Goal: Transaction & Acquisition: Subscribe to service/newsletter

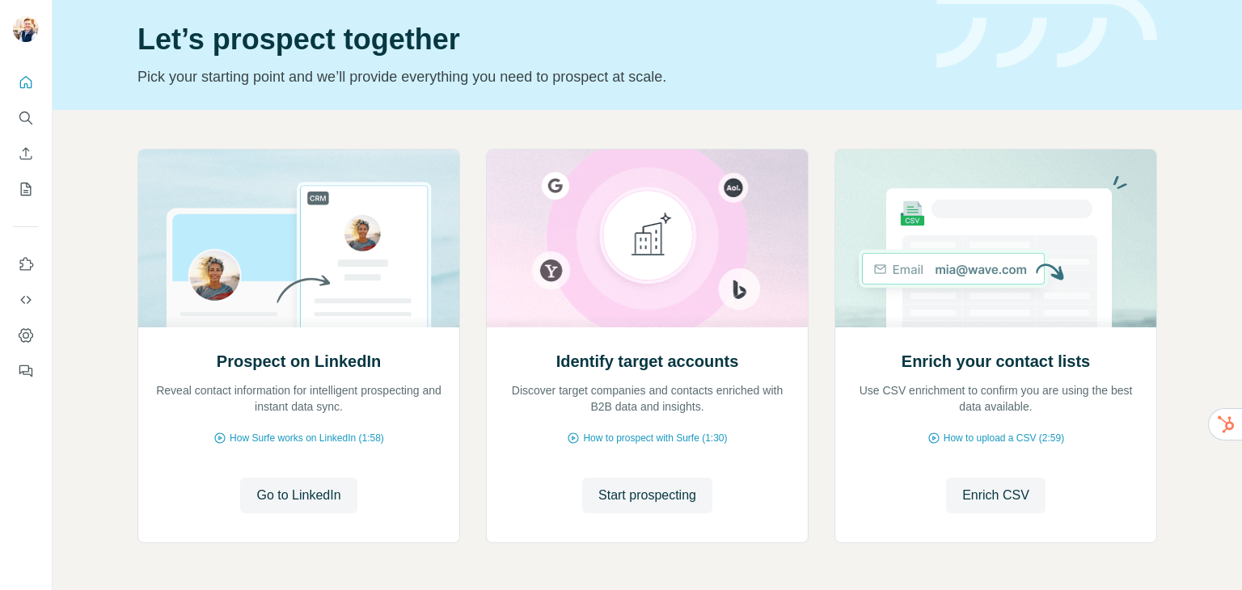
scroll to position [51, 0]
click at [624, 497] on span "Start prospecting" at bounding box center [648, 496] width 98 height 19
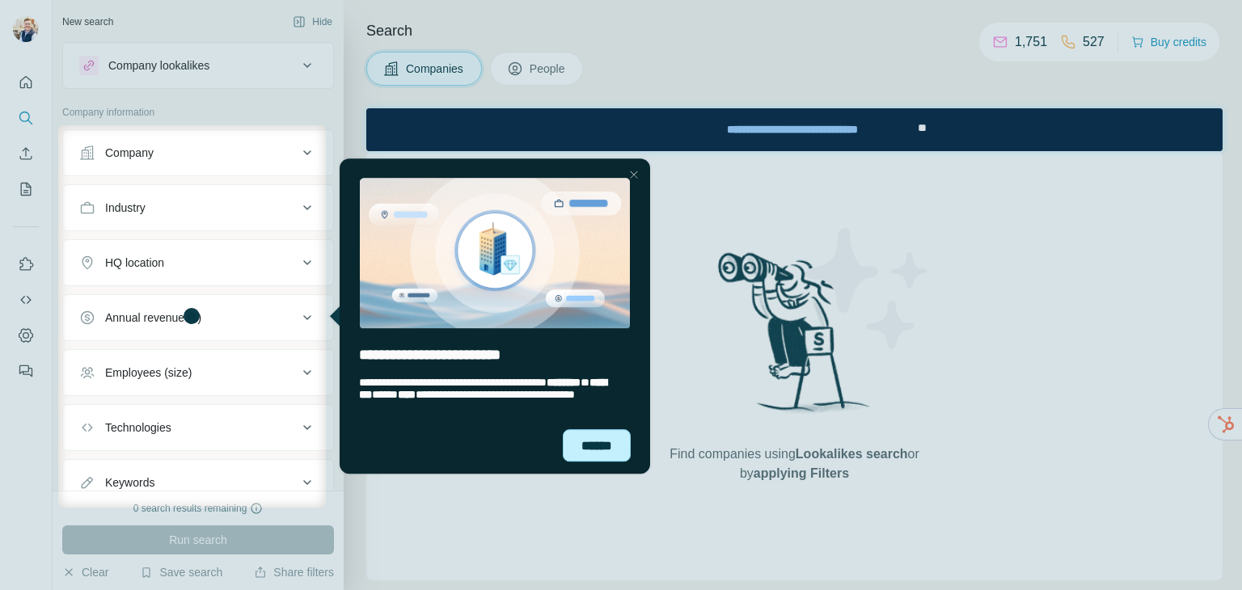
click at [594, 454] on div "******" at bounding box center [596, 446] width 68 height 33
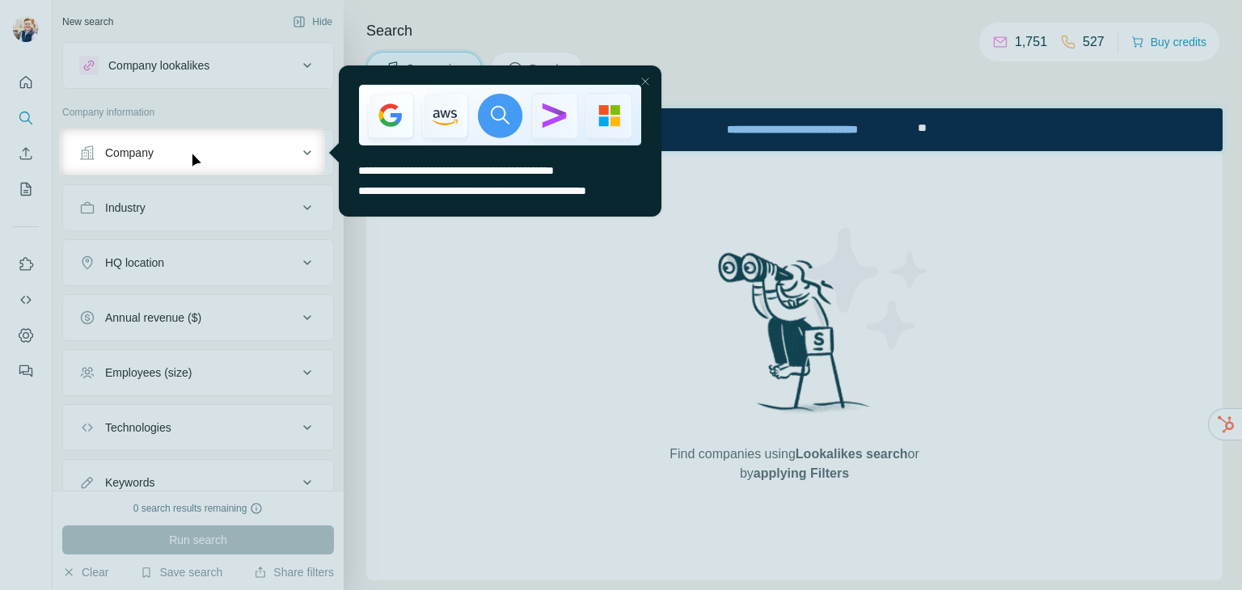
click at [648, 82] on div "Close Step" at bounding box center [644, 80] width 19 height 19
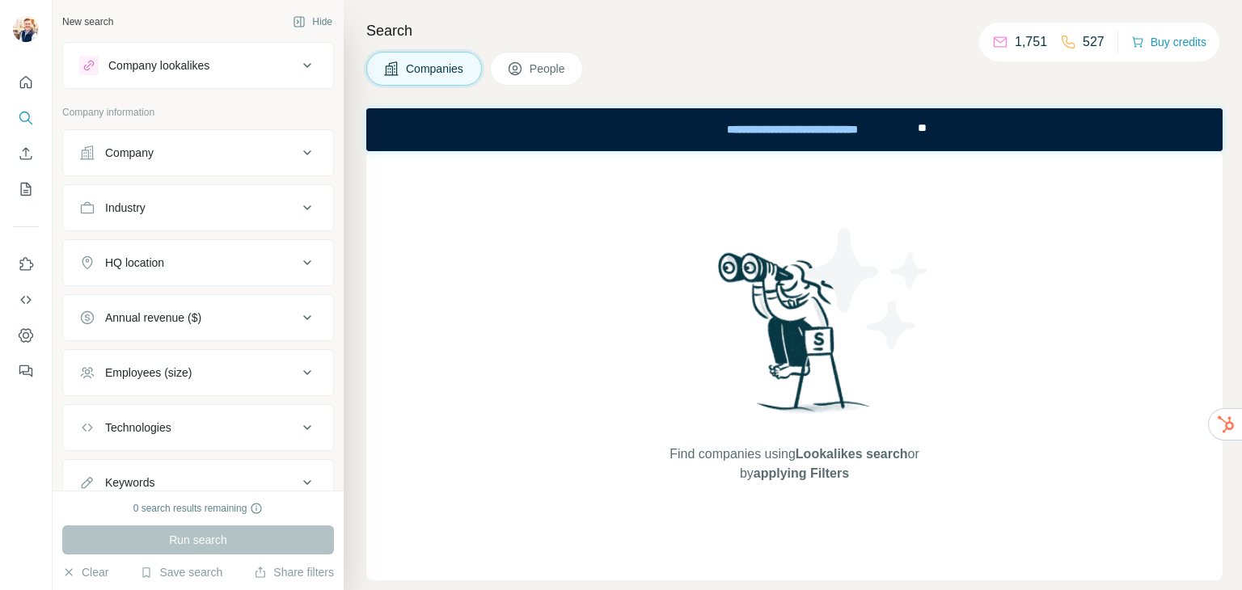
click at [527, 71] on button "People" at bounding box center [537, 69] width 94 height 34
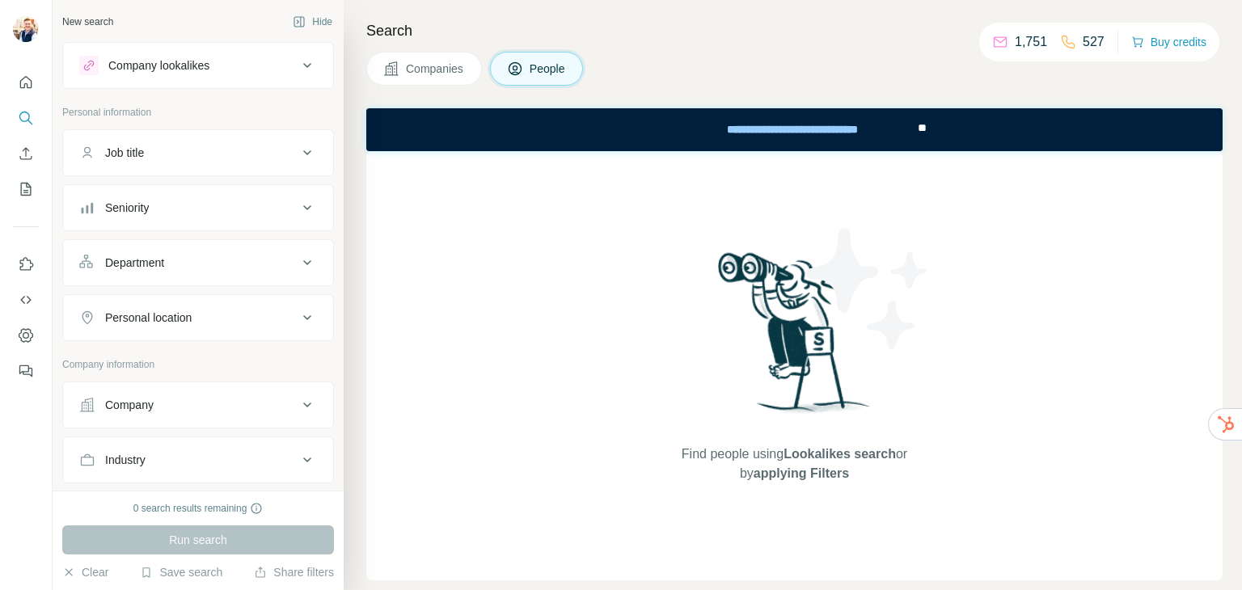
click at [412, 78] on button "Companies" at bounding box center [424, 69] width 116 height 34
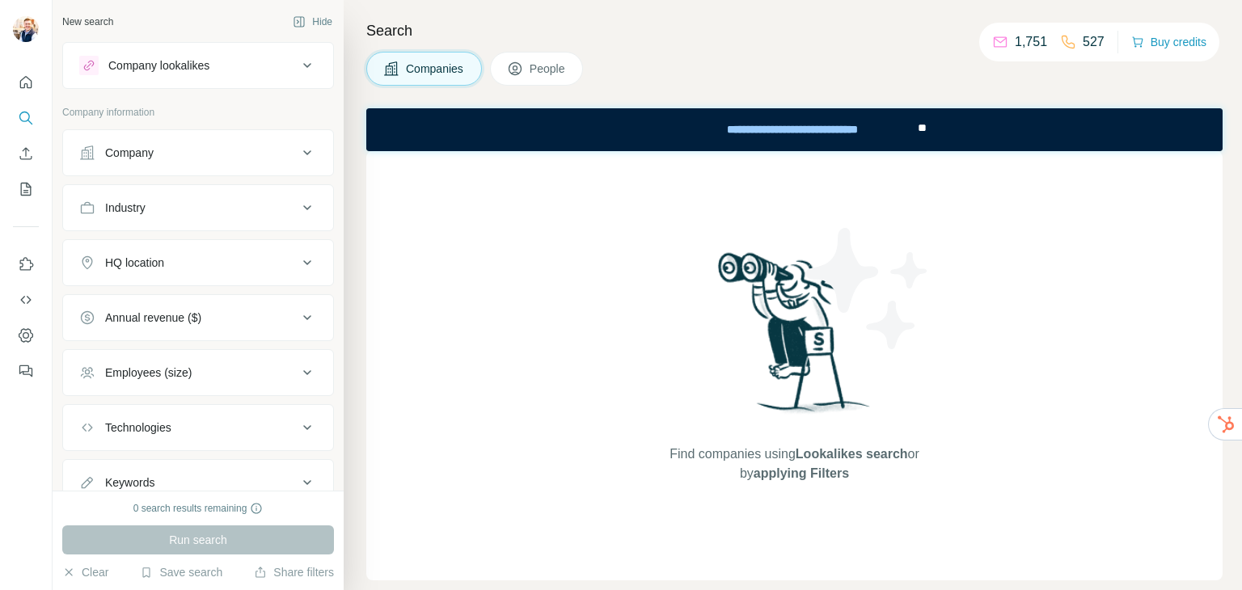
click at [298, 70] on icon at bounding box center [307, 65] width 19 height 19
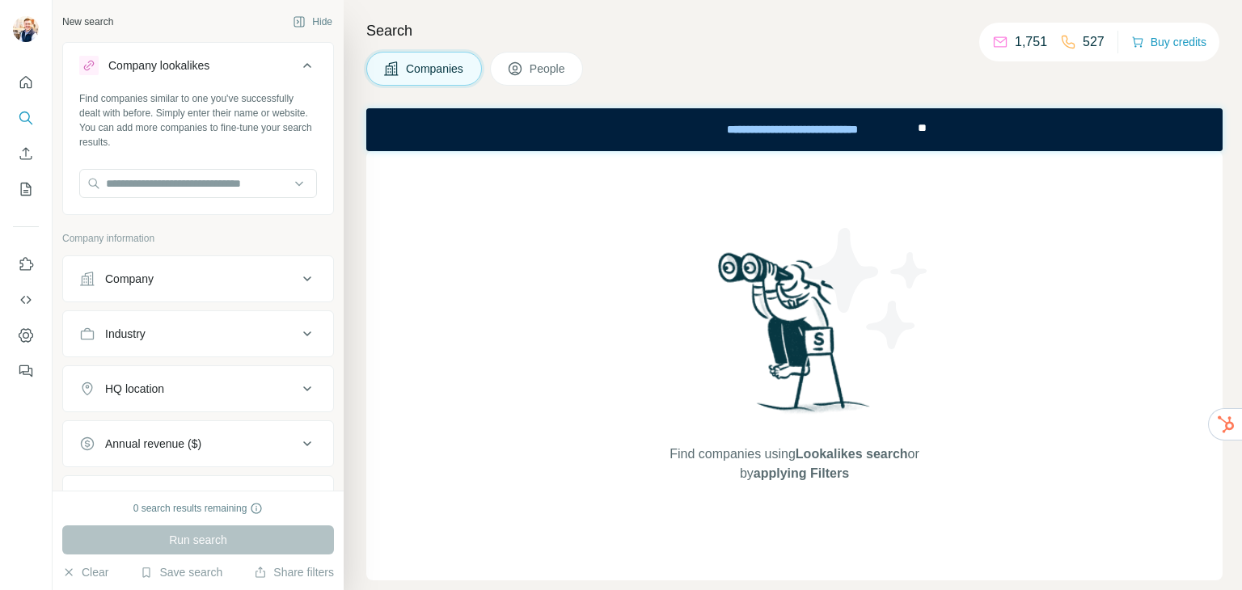
click at [298, 70] on icon at bounding box center [307, 65] width 19 height 19
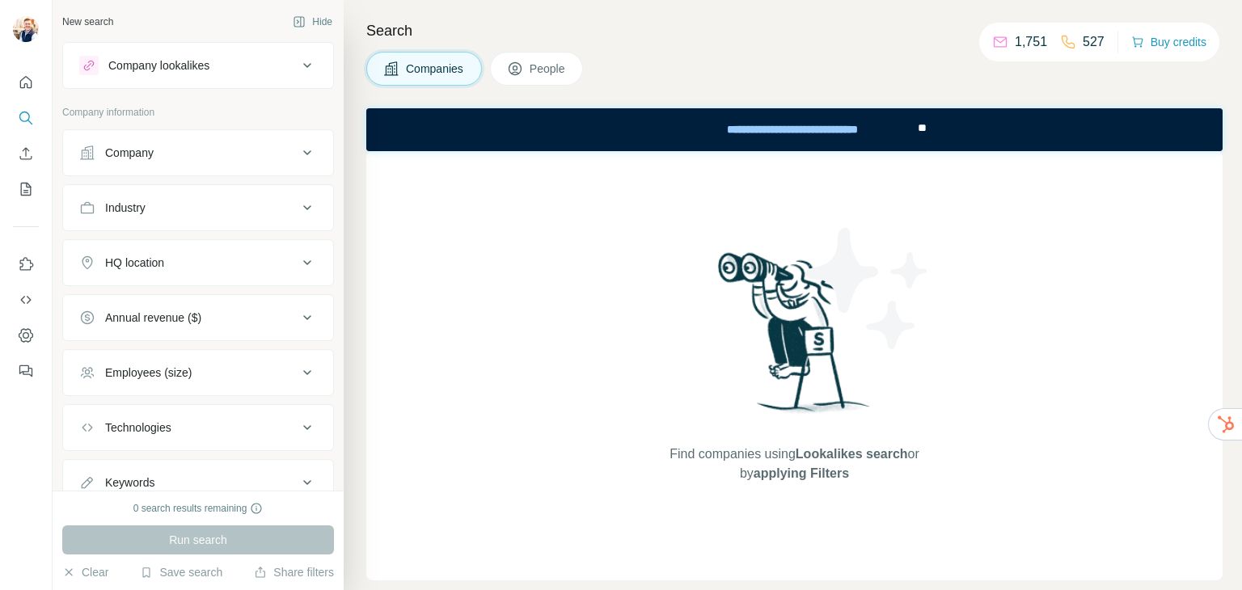
click at [301, 159] on icon at bounding box center [307, 152] width 19 height 19
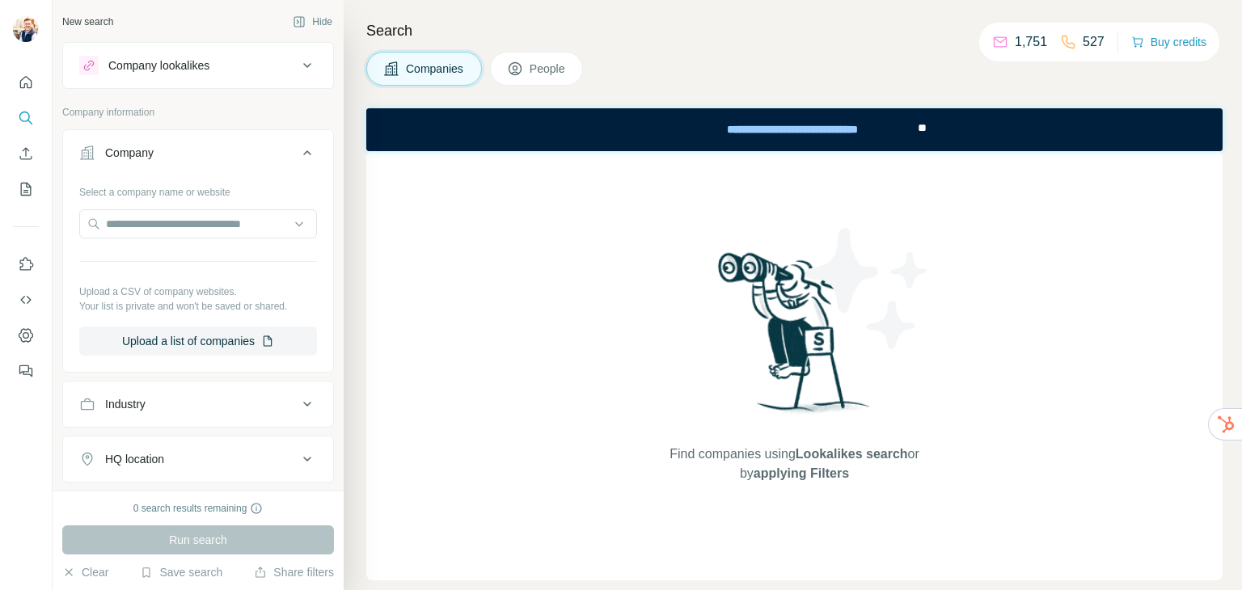
click at [301, 159] on icon at bounding box center [307, 152] width 19 height 19
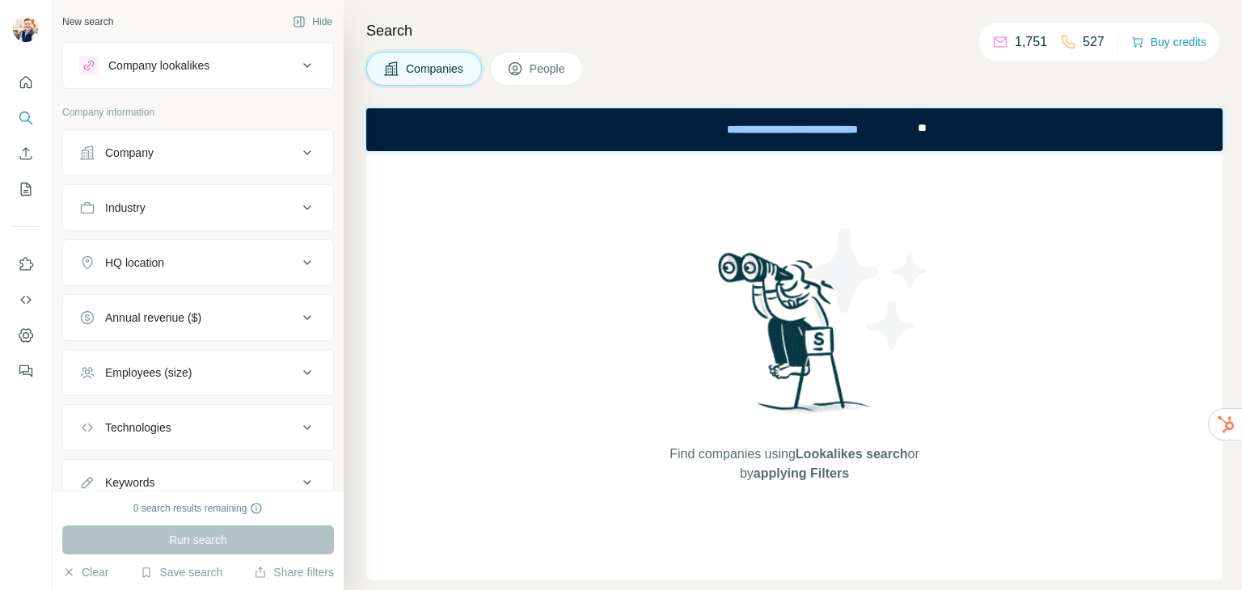
click at [298, 265] on icon at bounding box center [307, 262] width 19 height 19
click at [230, 308] on input "text" at bounding box center [198, 303] width 238 height 29
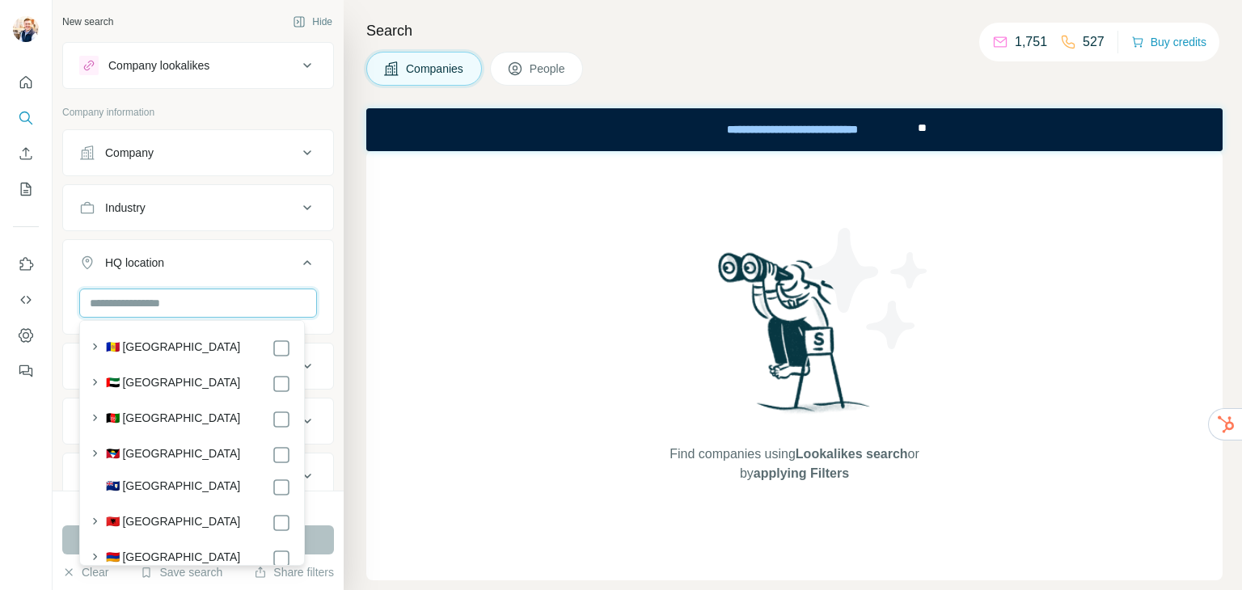
click at [230, 308] on input "text" at bounding box center [198, 303] width 238 height 29
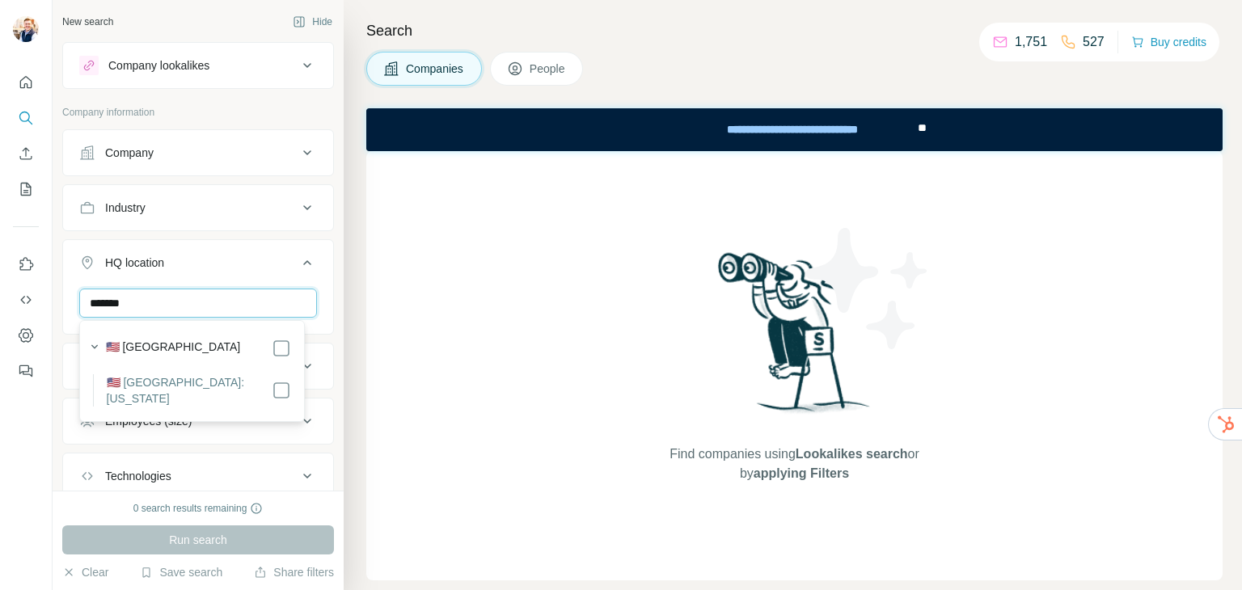
type input "*******"
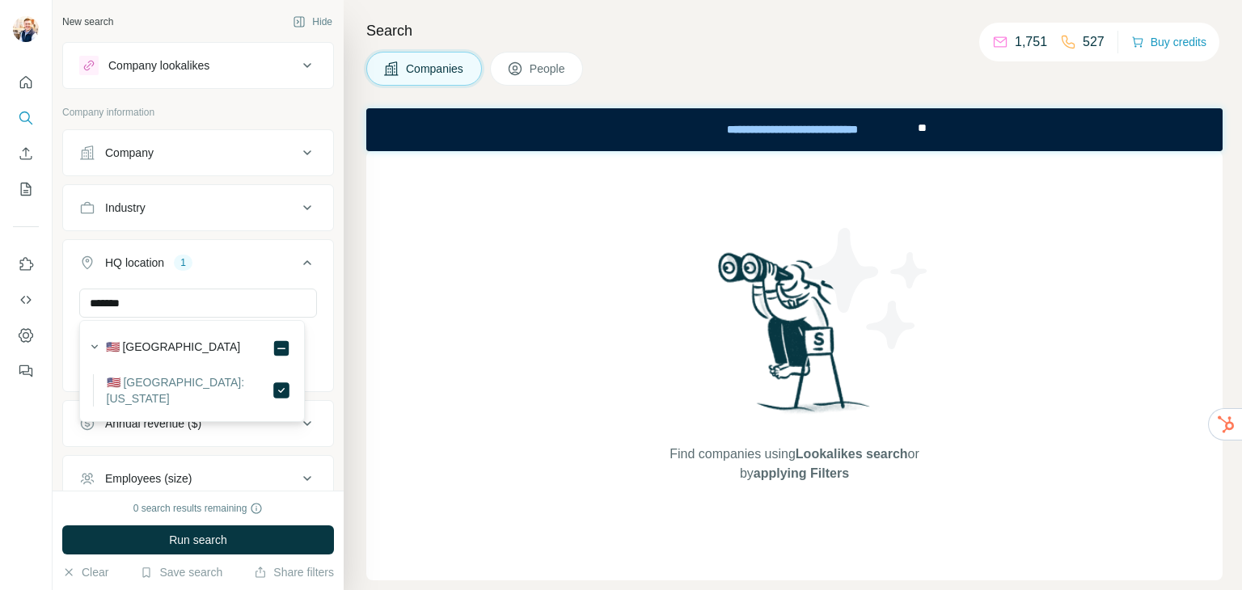
click at [298, 264] on icon at bounding box center [307, 262] width 19 height 19
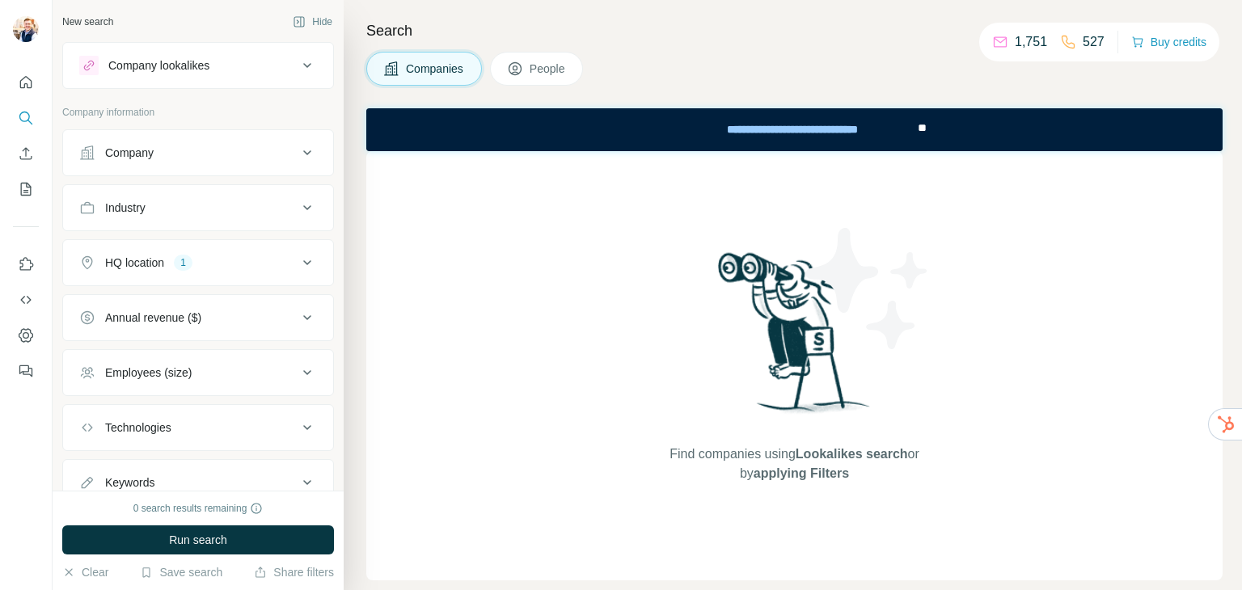
drag, startPoint x: 292, startPoint y: 264, endPoint x: 269, endPoint y: 264, distance: 23.5
click at [262, 264] on div "HQ location 1" at bounding box center [188, 263] width 218 height 16
click at [259, 302] on input "text" at bounding box center [198, 303] width 238 height 29
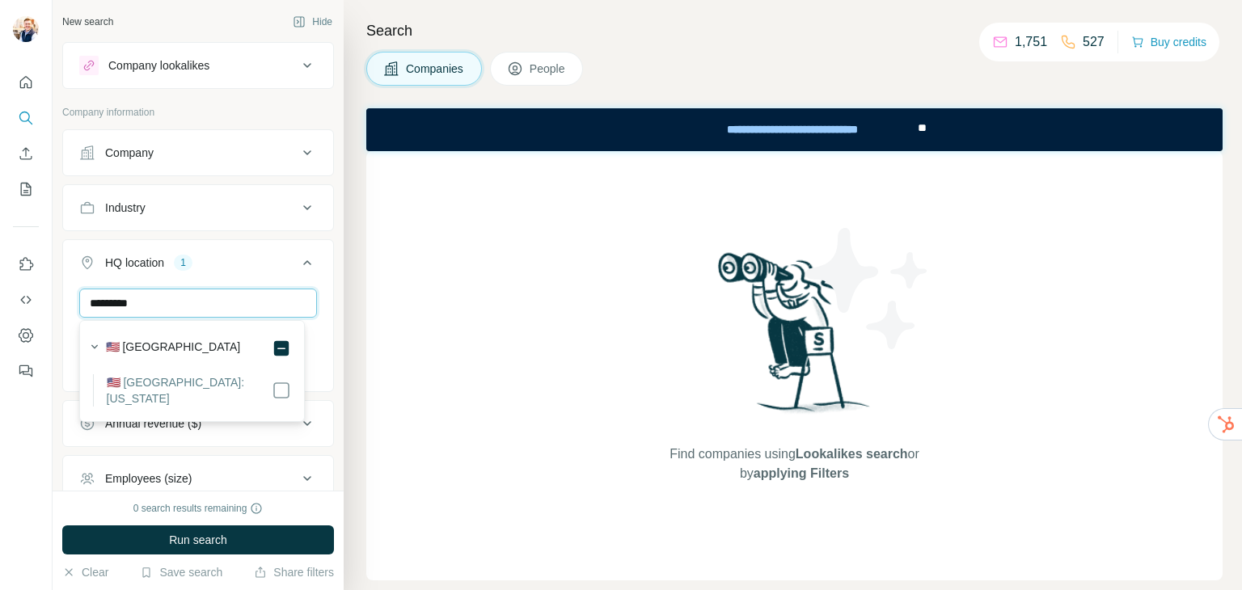
type input "*********"
click at [303, 261] on icon at bounding box center [307, 262] width 8 height 5
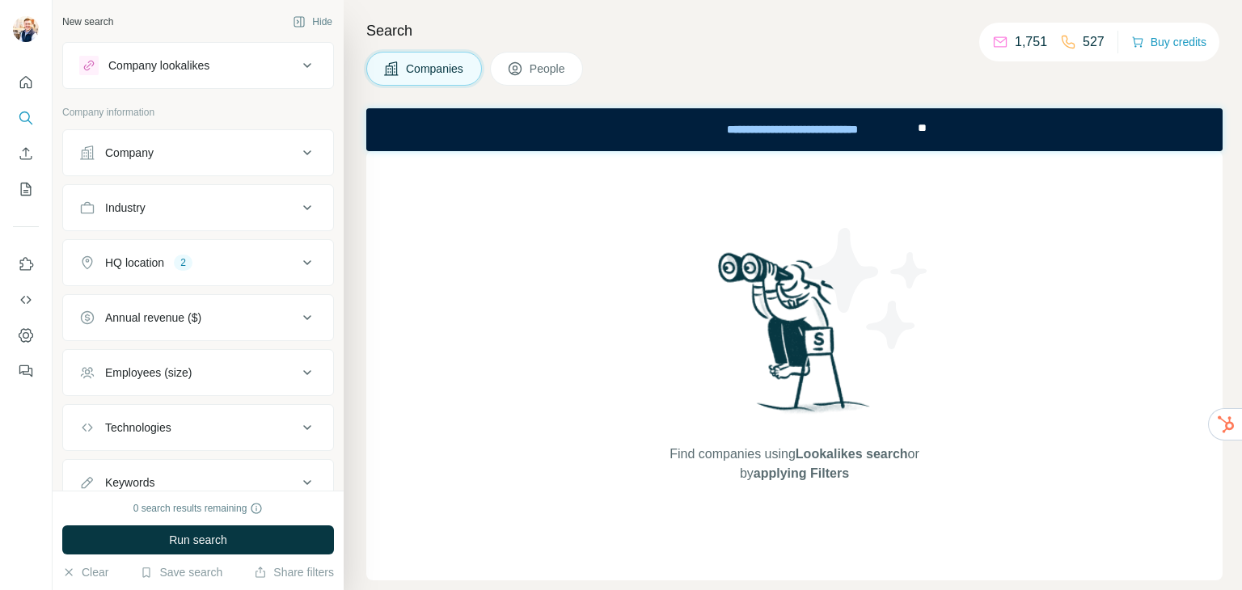
scroll to position [58, 0]
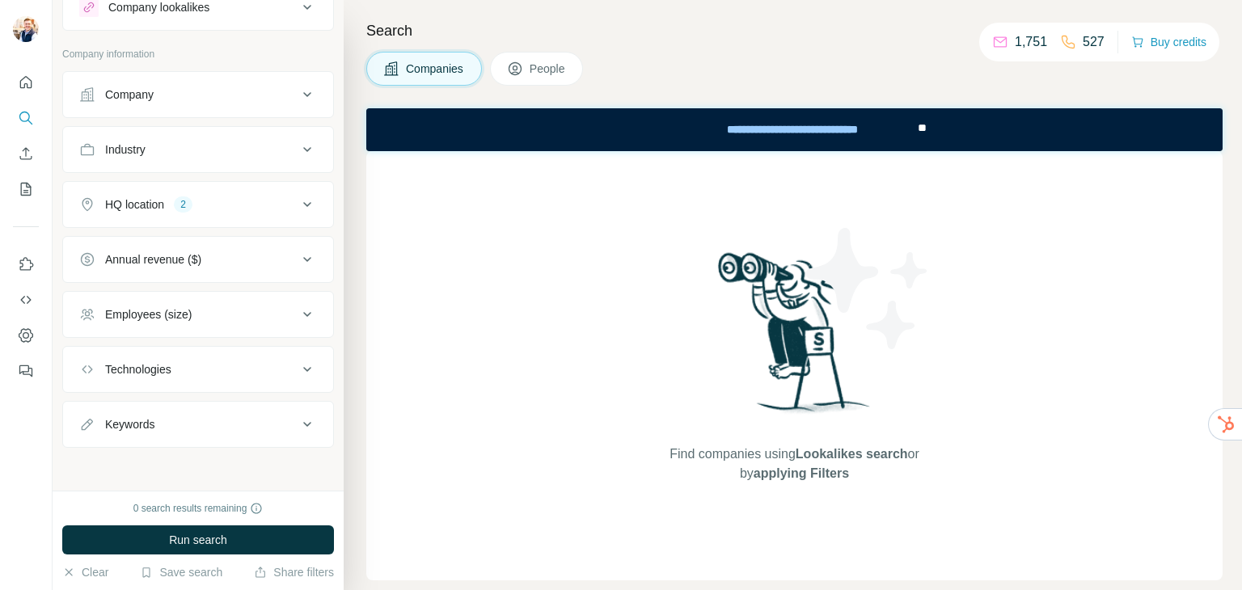
click at [298, 253] on icon at bounding box center [307, 259] width 19 height 19
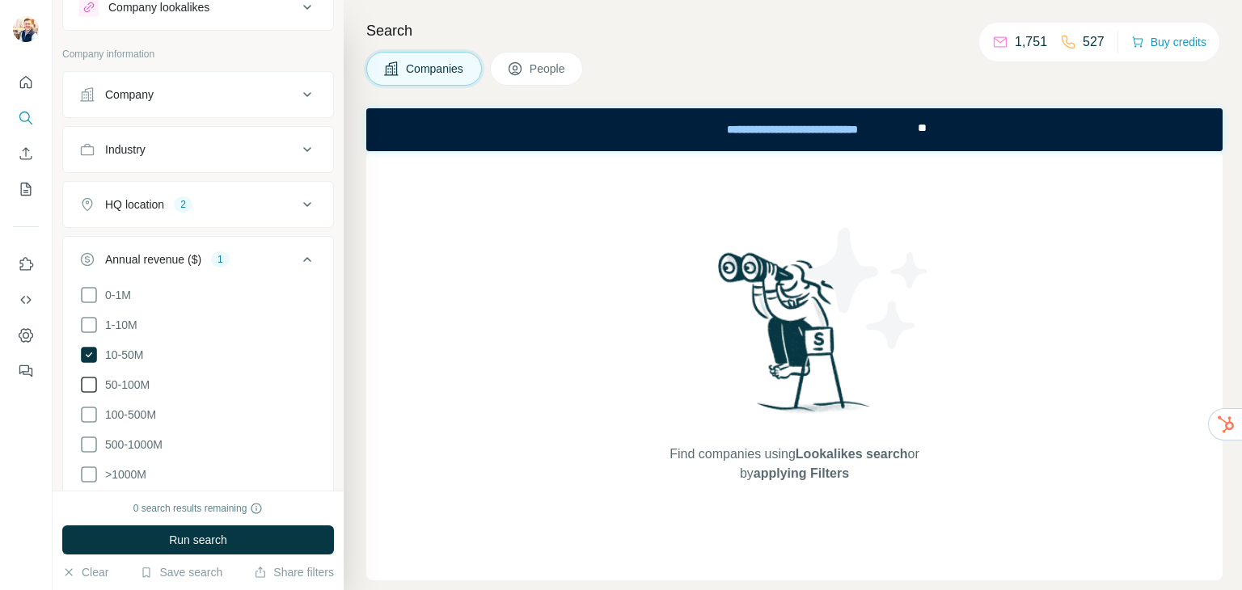
click at [103, 379] on span "50-100M" at bounding box center [124, 385] width 51 height 16
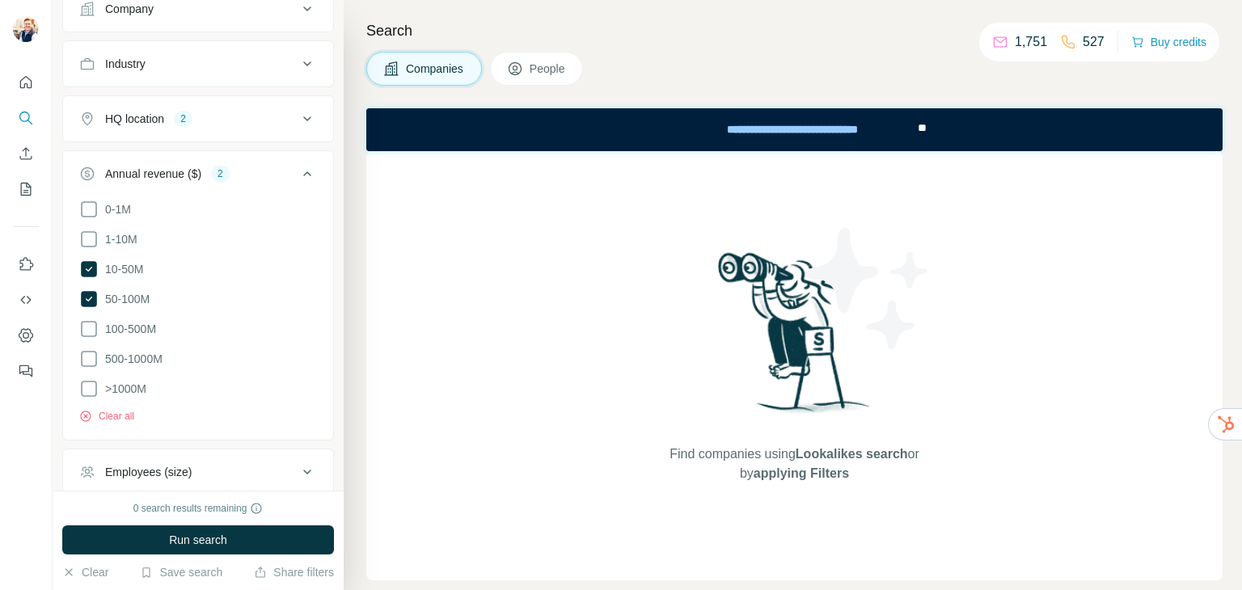
click at [147, 238] on li "1-10M" at bounding box center [198, 240] width 238 height 20
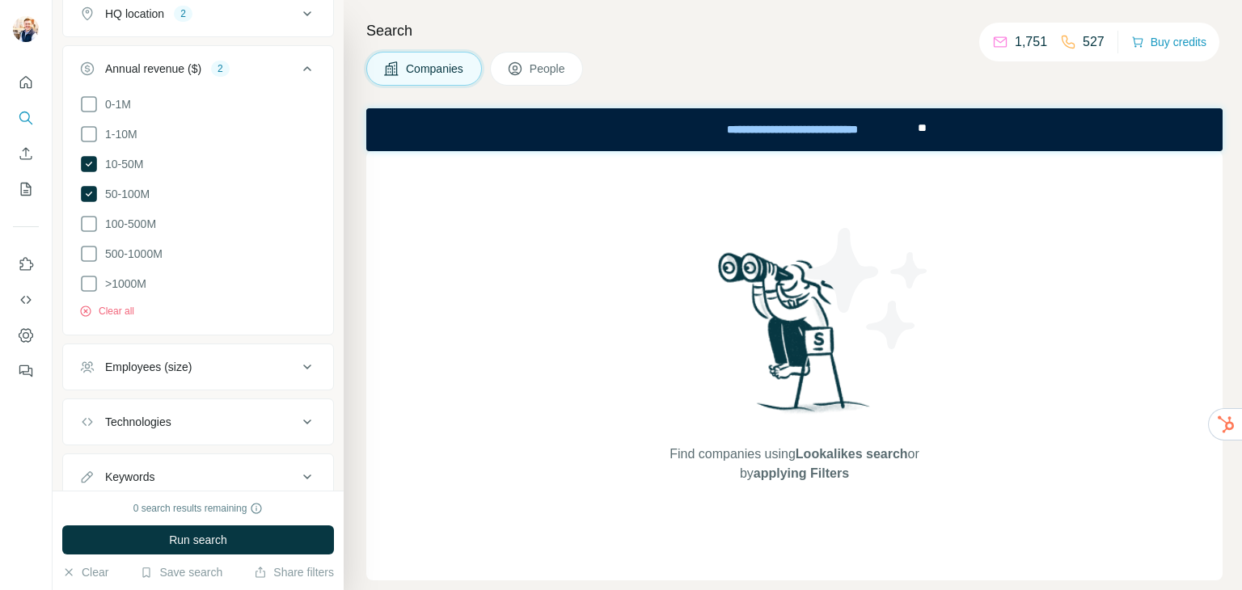
scroll to position [300, 0]
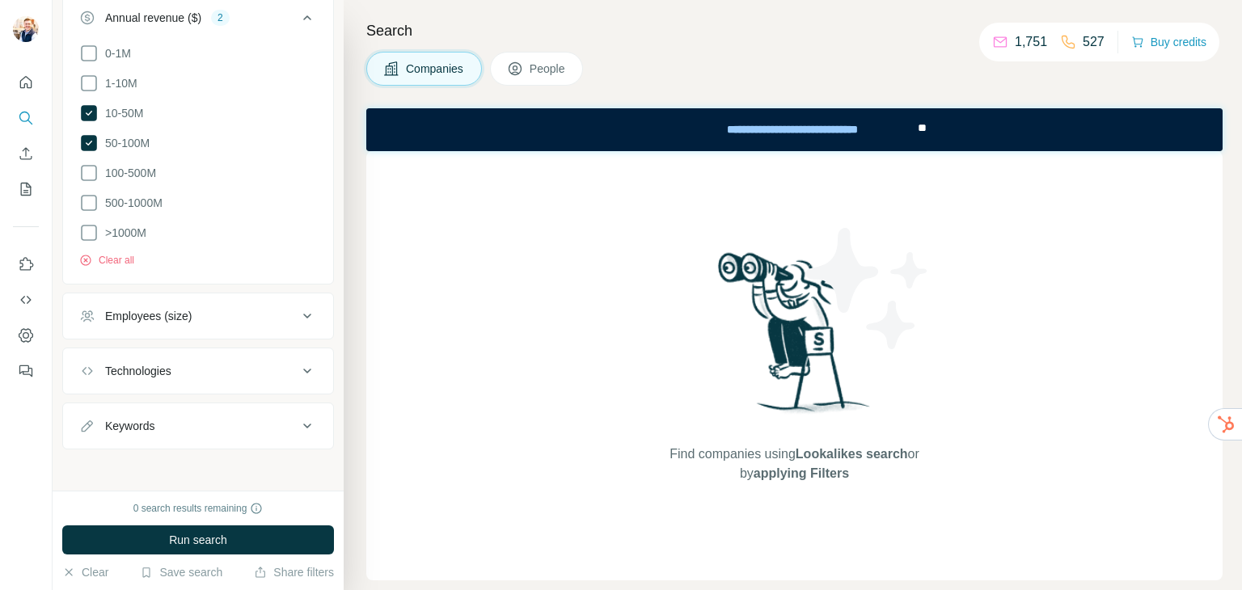
click at [298, 315] on icon at bounding box center [307, 316] width 19 height 19
click at [140, 408] on li "11-50" at bounding box center [198, 412] width 238 height 20
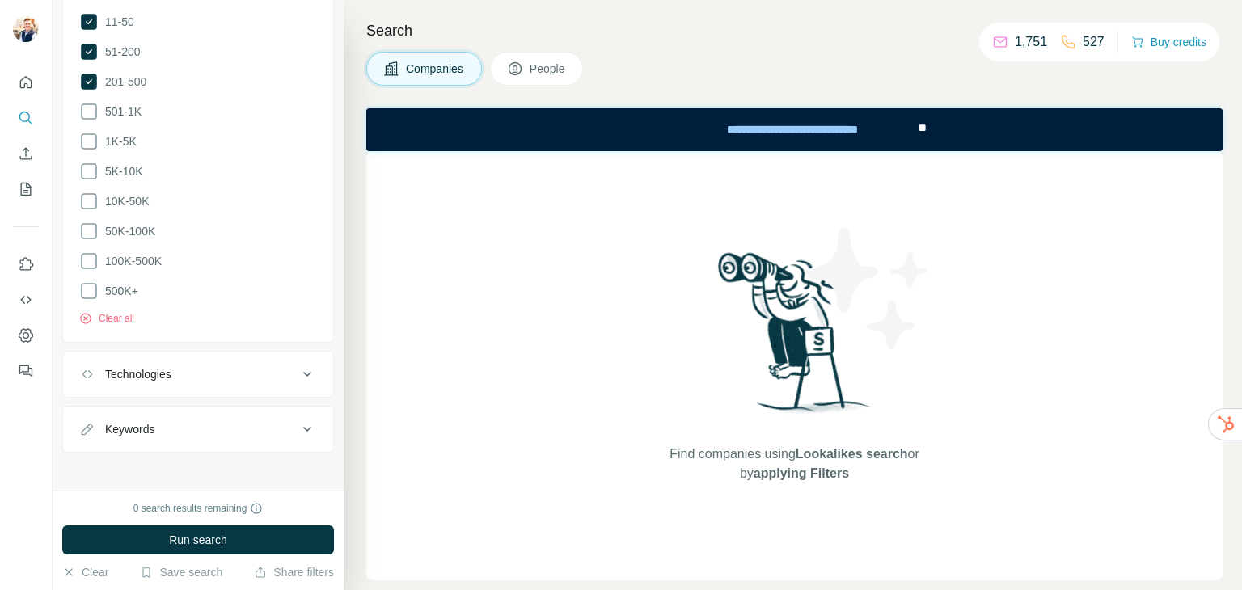
scroll to position [692, 0]
click at [197, 538] on span "Run search" at bounding box center [198, 540] width 58 height 16
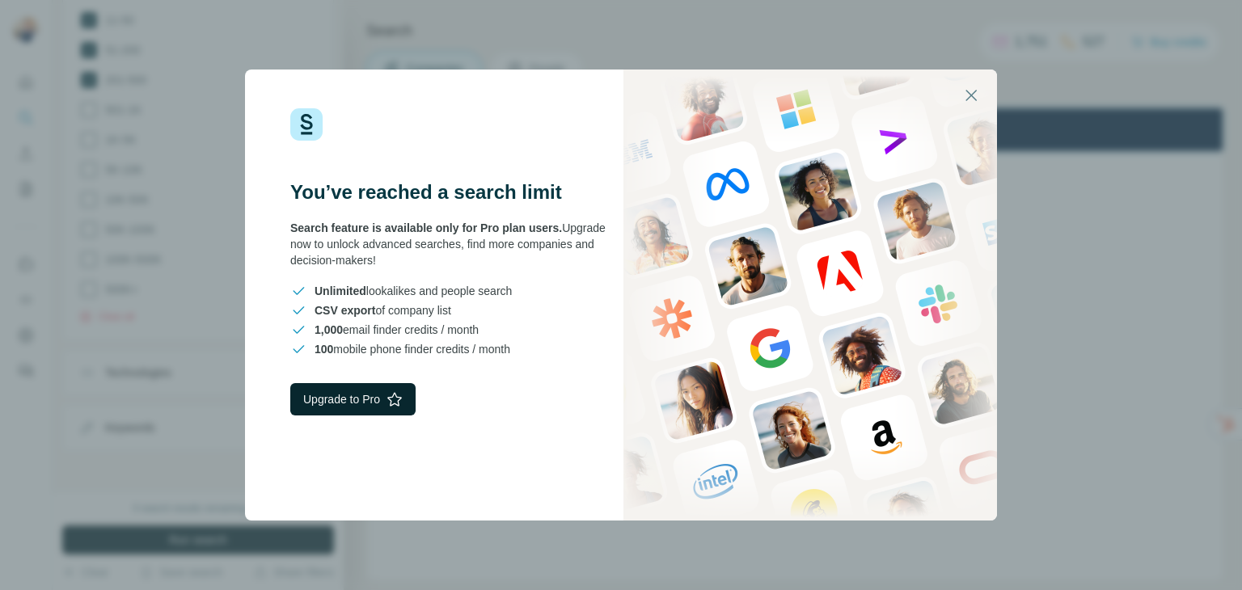
click at [348, 404] on button "Upgrade to Pro" at bounding box center [352, 399] width 125 height 32
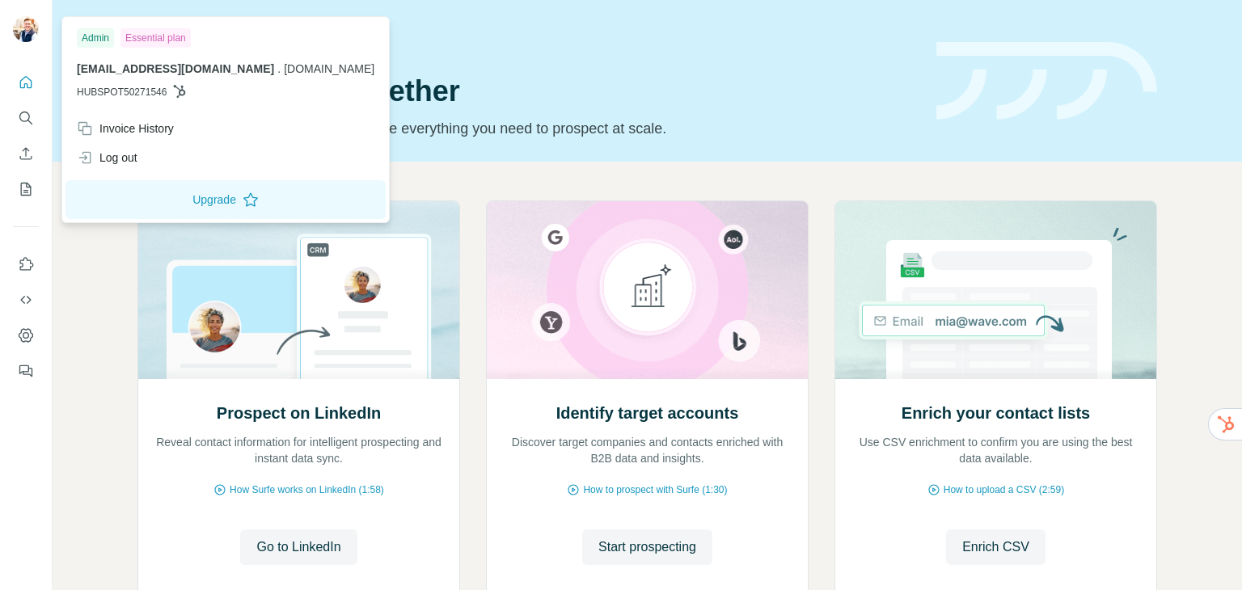
click at [24, 33] on img at bounding box center [26, 29] width 26 height 26
click at [155, 39] on div "Essential plan" at bounding box center [156, 37] width 70 height 19
click at [599, 547] on span "Start prospecting" at bounding box center [648, 547] width 98 height 19
